Goal: Task Accomplishment & Management: Manage account settings

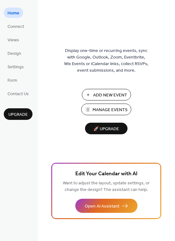
click at [104, 94] on span "Add New Event" at bounding box center [110, 95] width 34 height 7
click at [99, 109] on span "Manage Events" at bounding box center [110, 110] width 35 height 7
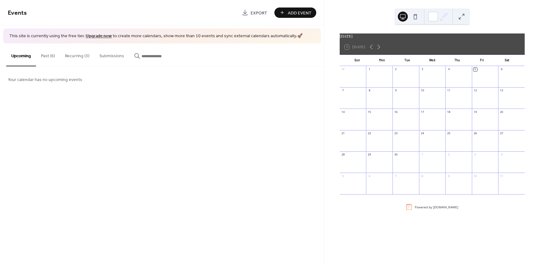
click at [78, 58] on button "Recurring (3)" at bounding box center [77, 54] width 34 height 22
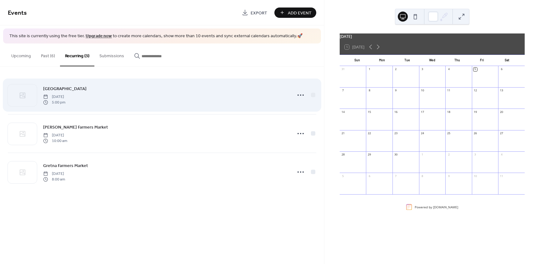
click at [65, 94] on span "Friday, July 25, 2025" at bounding box center [54, 97] width 22 height 6
click at [63, 92] on link "GIFFORD PARK FARMERS MARKET" at bounding box center [64, 88] width 43 height 7
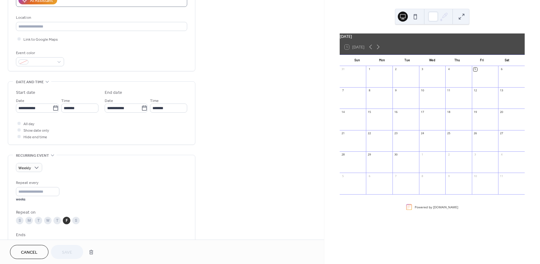
scroll to position [125, 0]
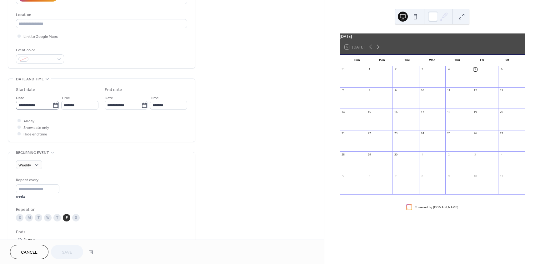
click at [54, 107] on icon at bounding box center [56, 105] width 6 height 6
click at [53, 107] on input "**********" at bounding box center [34, 105] width 37 height 9
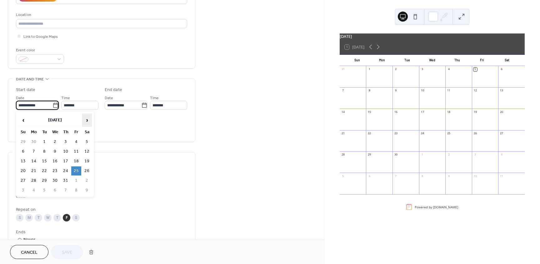
click at [88, 120] on span "›" at bounding box center [86, 120] width 9 height 13
click at [76, 141] on td "5" at bounding box center [76, 141] width 10 height 9
type input "**********"
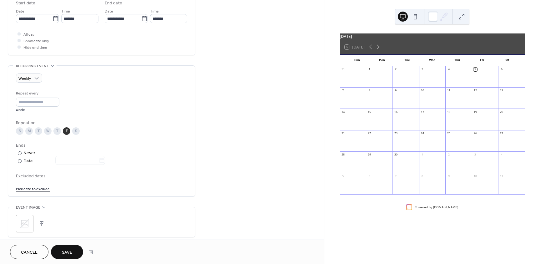
scroll to position [219, 0]
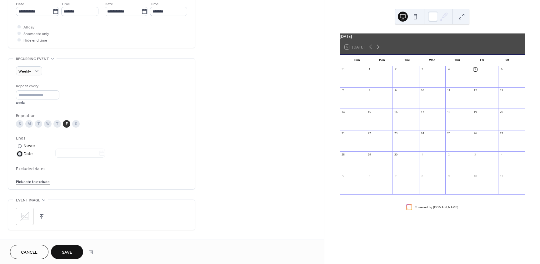
click at [20, 153] on div at bounding box center [20, 154] width 4 height 4
click at [105, 155] on icon at bounding box center [102, 153] width 6 height 6
click at [99, 155] on input "text" at bounding box center [76, 153] width 43 height 9
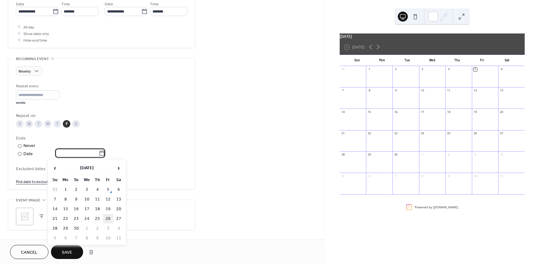
click at [103, 219] on td "26" at bounding box center [108, 218] width 10 height 9
type input "**********"
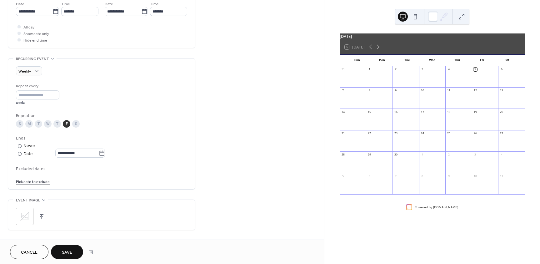
click at [73, 251] on button "Save" at bounding box center [67, 252] width 32 height 14
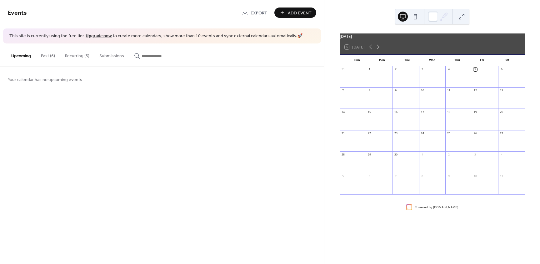
click at [74, 54] on button "Recurring (3)" at bounding box center [77, 54] width 34 height 22
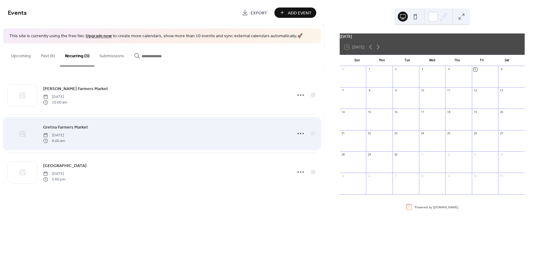
click at [23, 135] on icon at bounding box center [23, 134] width 8 height 8
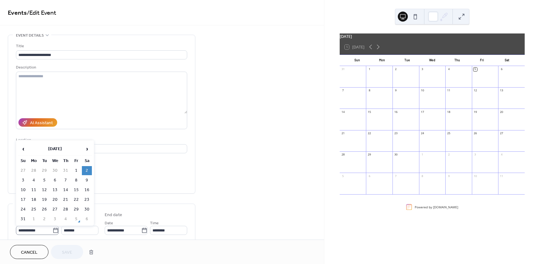
click at [54, 230] on icon at bounding box center [56, 230] width 6 height 6
click at [53, 230] on input "**********" at bounding box center [34, 230] width 37 height 9
click at [89, 149] on span "›" at bounding box center [86, 149] width 9 height 13
click at [87, 171] on td "6" at bounding box center [87, 170] width 10 height 9
type input "**********"
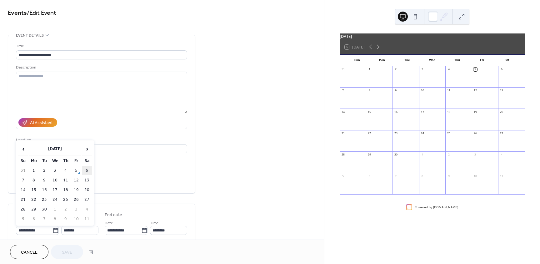
type input "**********"
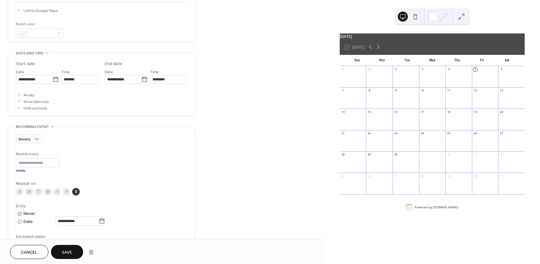
scroll to position [156, 0]
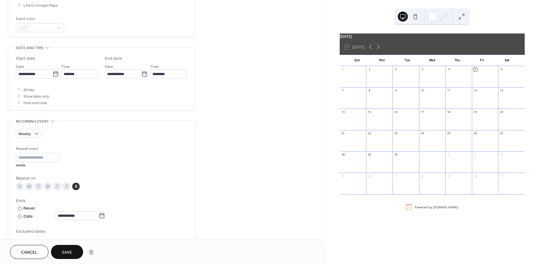
click at [65, 250] on span "Save" at bounding box center [67, 252] width 10 height 7
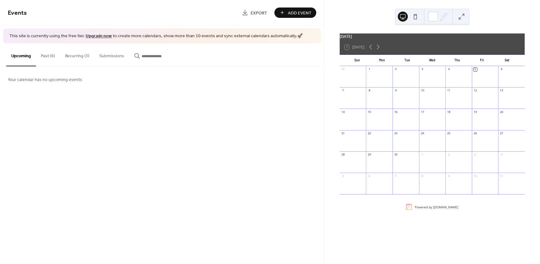
click at [48, 56] on button "Past (6)" at bounding box center [48, 54] width 24 height 22
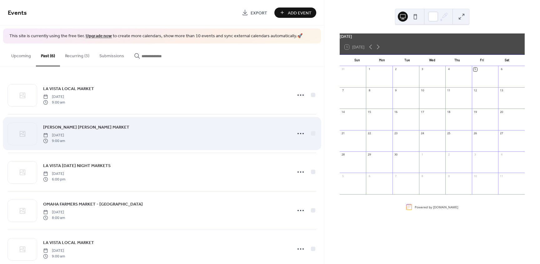
click at [65, 133] on span "Saturday, July 26, 2025" at bounding box center [54, 135] width 22 height 6
click at [21, 135] on icon at bounding box center [23, 134] width 8 height 8
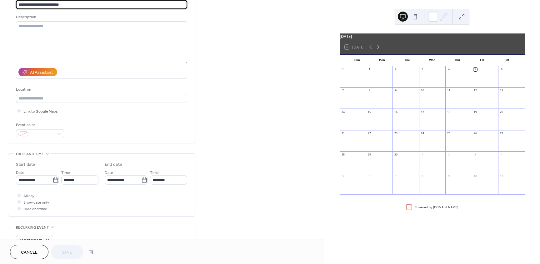
scroll to position [63, 0]
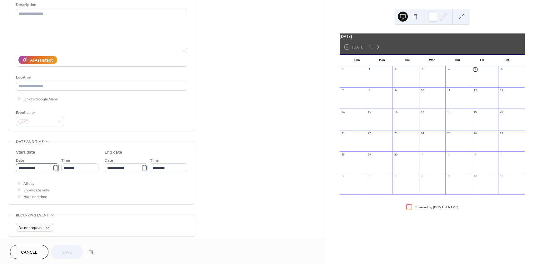
click at [57, 166] on icon at bounding box center [56, 168] width 6 height 6
click at [53, 166] on input "**********" at bounding box center [34, 167] width 37 height 9
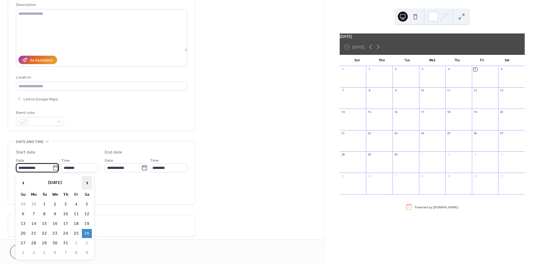
click at [85, 181] on span "›" at bounding box center [86, 182] width 9 height 13
click at [87, 204] on td "6" at bounding box center [87, 204] width 10 height 9
type input "**********"
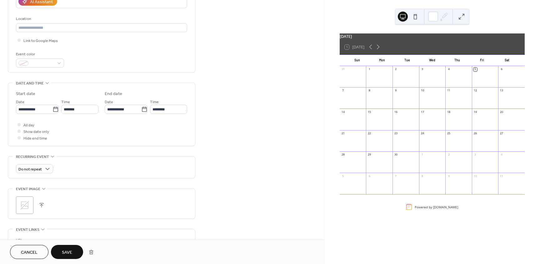
scroll to position [125, 0]
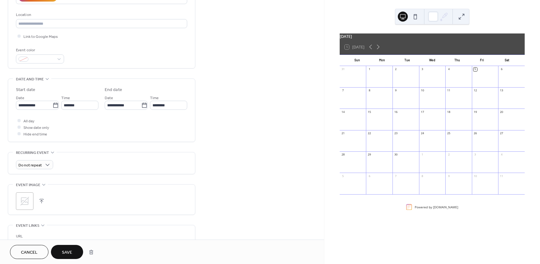
click at [67, 252] on span "Save" at bounding box center [67, 252] width 10 height 7
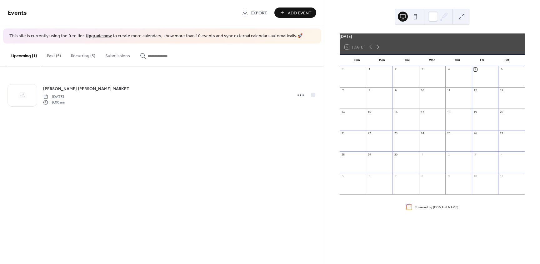
click at [56, 55] on button "Past (5)" at bounding box center [54, 54] width 24 height 22
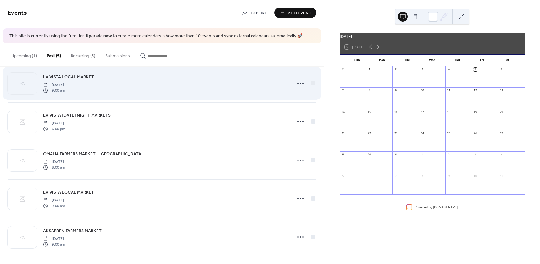
scroll to position [13, 0]
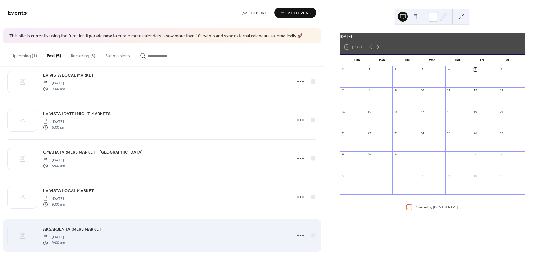
click at [52, 243] on span "9:00 am" at bounding box center [54, 243] width 22 height 6
click at [26, 230] on div at bounding box center [22, 236] width 29 height 22
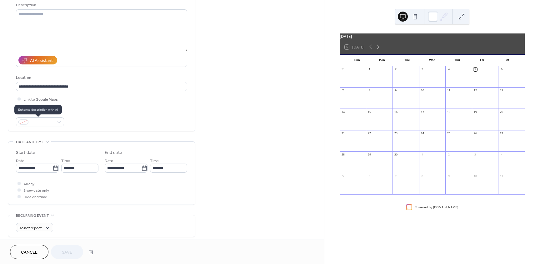
scroll to position [63, 0]
click at [53, 170] on icon at bounding box center [55, 167] width 5 height 5
click at [53, 170] on input "**********" at bounding box center [34, 167] width 37 height 9
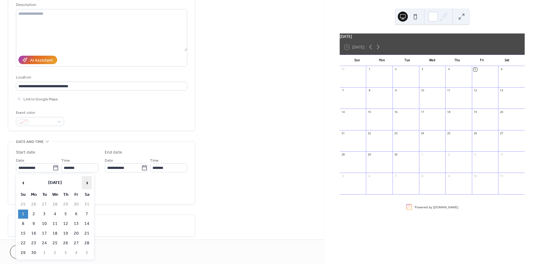
click at [86, 183] on span "›" at bounding box center [86, 182] width 9 height 13
click at [21, 212] on td "7" at bounding box center [23, 213] width 10 height 9
type input "**********"
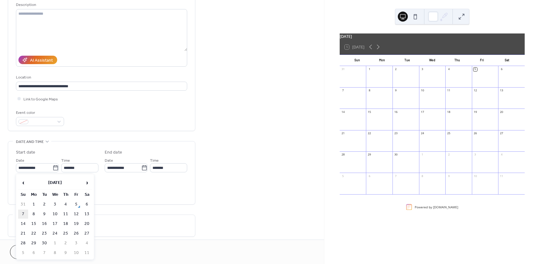
type input "**********"
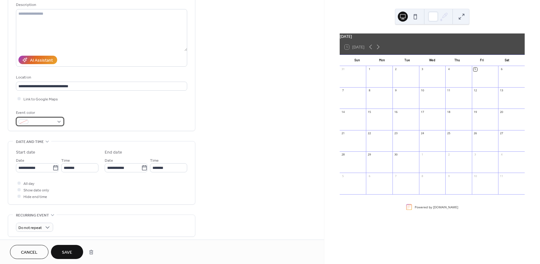
click at [42, 119] on span at bounding box center [42, 122] width 23 height 7
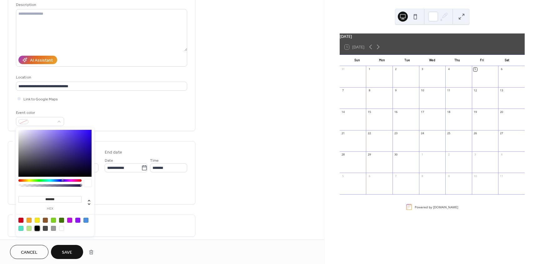
click at [38, 226] on div at bounding box center [37, 228] width 5 height 5
click at [37, 219] on div at bounding box center [37, 220] width 5 height 5
type input "*******"
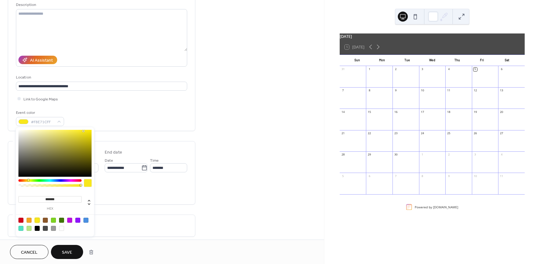
click at [63, 250] on span "Save" at bounding box center [67, 252] width 10 height 7
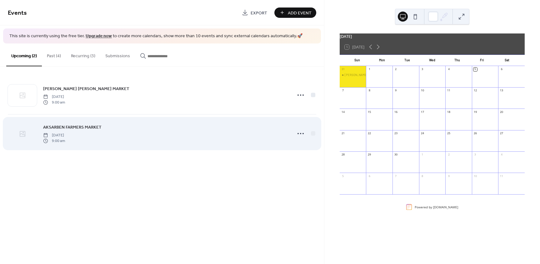
click at [28, 134] on div at bounding box center [22, 134] width 29 height 22
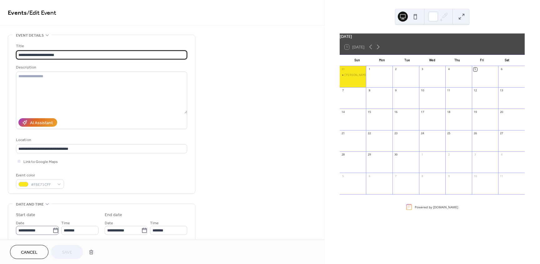
click at [55, 233] on icon at bounding box center [56, 230] width 6 height 6
click at [53, 233] on input "**********" at bounding box center [34, 230] width 37 height 9
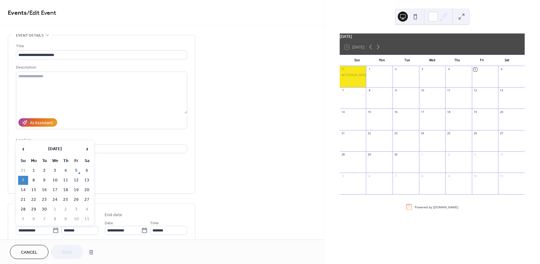
click at [21, 182] on td "7" at bounding box center [23, 180] width 10 height 9
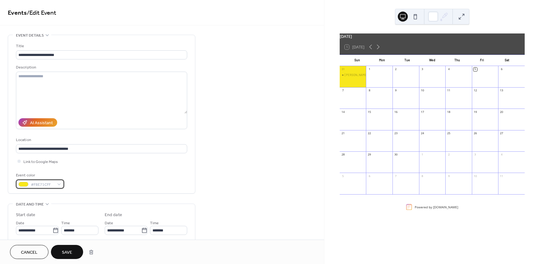
click at [21, 182] on div at bounding box center [23, 184] width 10 height 5
click at [350, 99] on div at bounding box center [353, 100] width 27 height 13
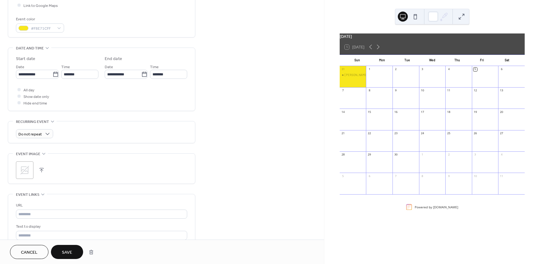
scroll to position [156, 0]
click at [66, 252] on span "Save" at bounding box center [67, 252] width 10 height 7
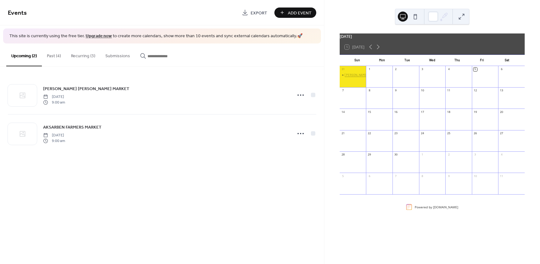
click at [353, 77] on div "Florence Mills Farmers Market" at bounding box center [367, 75] width 44 height 4
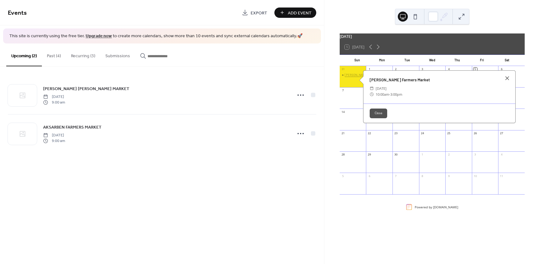
click at [352, 76] on div "Florence Mills Farmers Market" at bounding box center [367, 75] width 44 height 4
click at [378, 79] on div "Florence Mills Farmers Market ​ Sunday, August 31, 2025 ​ 10:00am - 3:00pm" at bounding box center [438, 83] width 152 height 33
click at [380, 76] on div "Florence Mills Farmers Market" at bounding box center [438, 76] width 152 height 6
drag, startPoint x: 380, startPoint y: 76, endPoint x: 375, endPoint y: 86, distance: 10.9
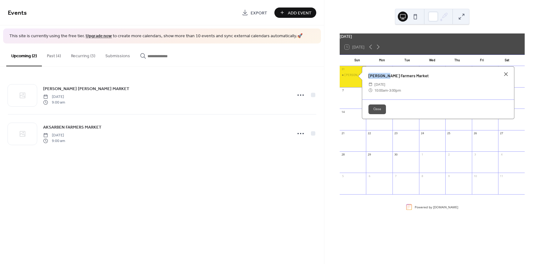
click at [380, 82] on div "Florence Mills Farmers Market ​ Sunday, August 31, 2025 ​ 10:00am - 3:00pm" at bounding box center [438, 83] width 152 height 33
click at [373, 87] on div "​ Sunday, August 31, 2025" at bounding box center [438, 84] width 139 height 6
click at [503, 75] on div at bounding box center [506, 74] width 9 height 9
click at [79, 58] on button "Recurring (3)" at bounding box center [83, 54] width 34 height 22
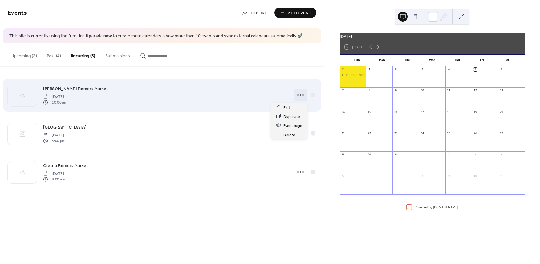
click at [301, 94] on icon at bounding box center [301, 95] width 10 height 10
click at [20, 95] on icon at bounding box center [23, 96] width 6 height 6
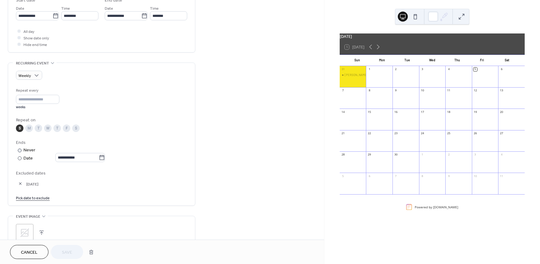
scroll to position [219, 0]
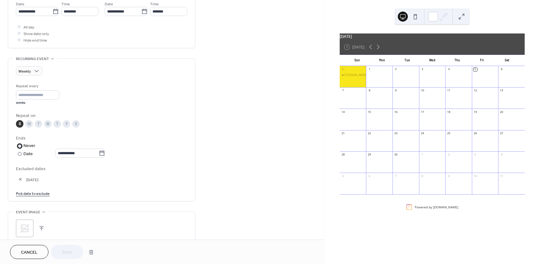
click at [20, 147] on div at bounding box center [20, 146] width 4 height 4
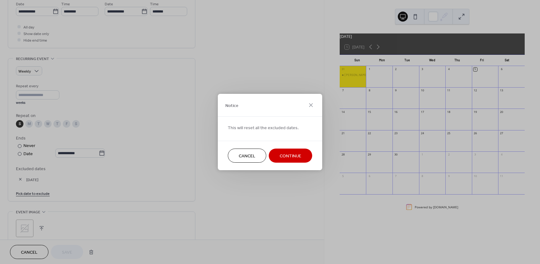
click at [298, 156] on span "Continue" at bounding box center [291, 156] width 22 height 7
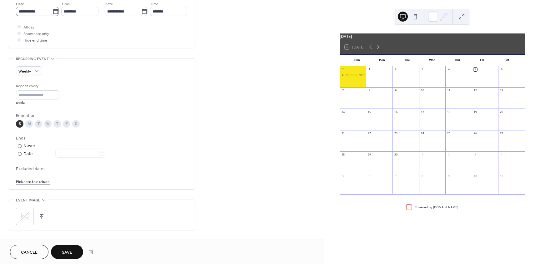
click at [54, 10] on icon at bounding box center [56, 11] width 6 height 6
click at [53, 10] on input "**********" at bounding box center [34, 11] width 37 height 9
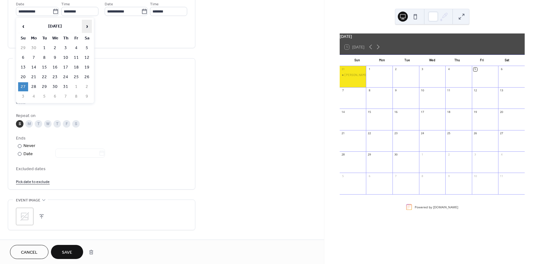
click at [87, 26] on span "›" at bounding box center [86, 26] width 9 height 13
click at [22, 68] on td "14" at bounding box center [23, 67] width 10 height 9
type input "**********"
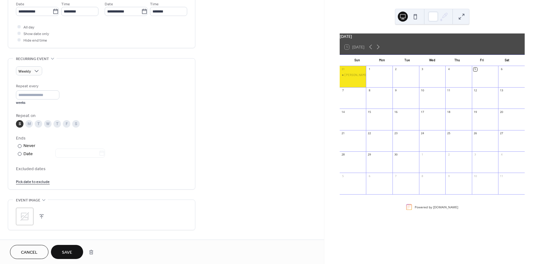
click at [66, 249] on span "Save" at bounding box center [67, 252] width 10 height 7
